Goal: Find contact information

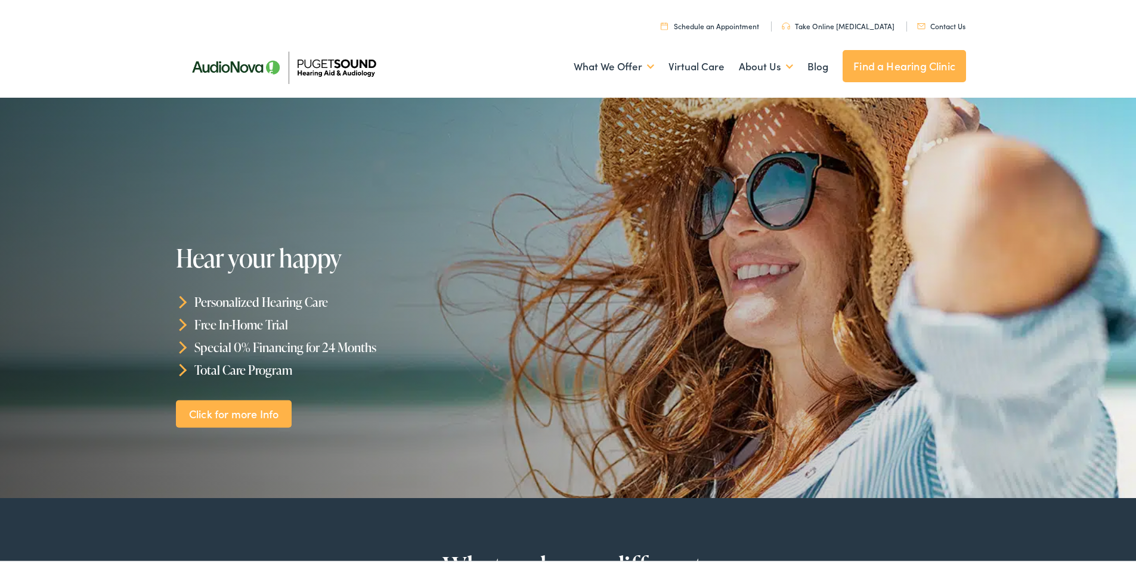
click at [935, 26] on link "Contact Us" at bounding box center [941, 23] width 48 height 10
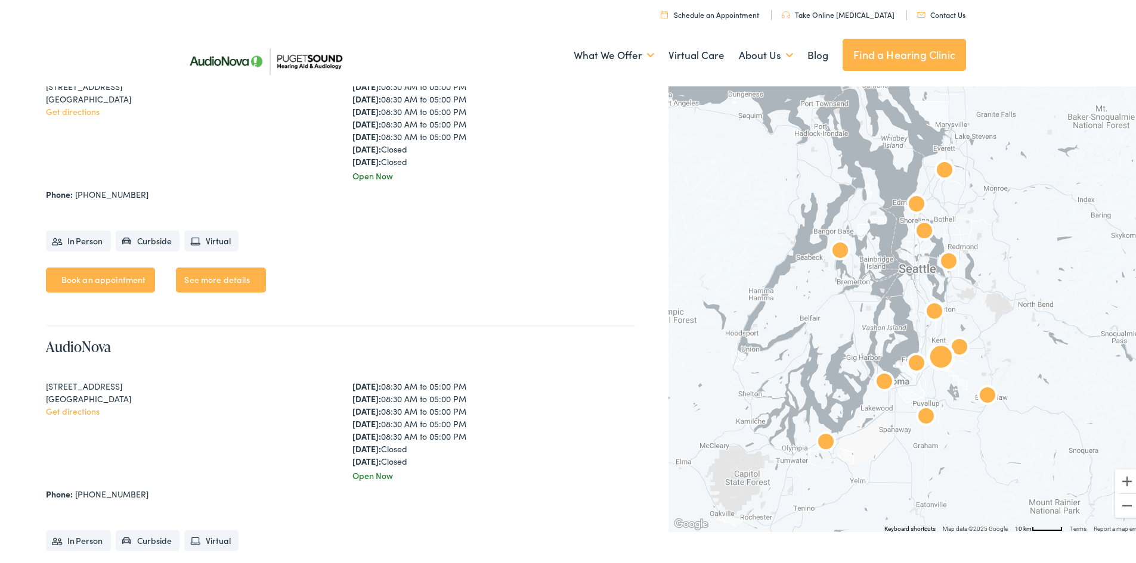
scroll to position [417, 0]
